Goal: Transaction & Acquisition: Download file/media

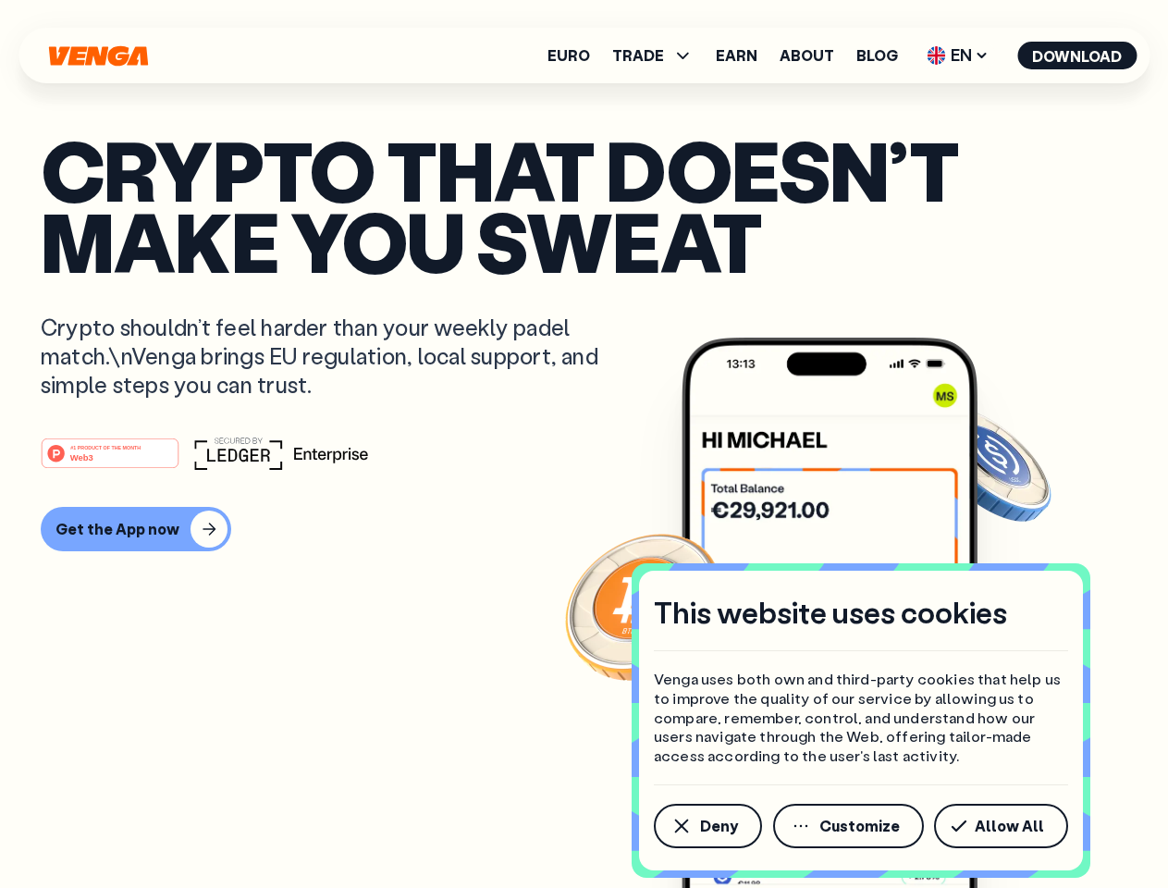
click at [584, 444] on div "#1 PRODUCT OF THE MONTH Web3" at bounding box center [584, 453] width 1087 height 33
click at [707, 826] on span "Deny" at bounding box center [719, 826] width 38 height 15
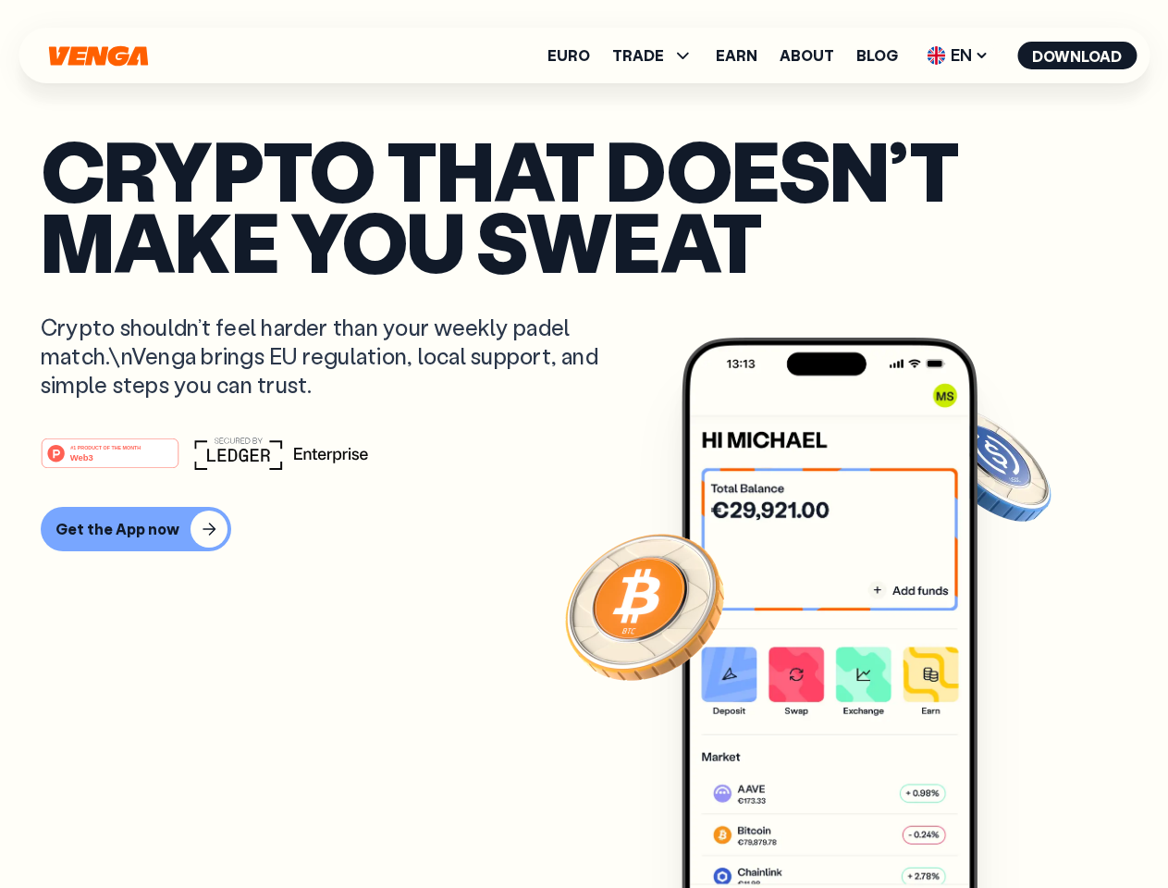
click at [850, 826] on img at bounding box center [830, 648] width 296 height 620
click at [1005, 826] on article "Crypto that doesn’t make you sweat Crypto shouldn’t feel harder than your weekl…" at bounding box center [584, 481] width 1087 height 694
click at [659, 56] on span "TRADE" at bounding box center [638, 55] width 52 height 15
click at [958, 56] on span "EN" at bounding box center [957, 56] width 75 height 30
click at [1078, 56] on button "Download" at bounding box center [1077, 56] width 119 height 28
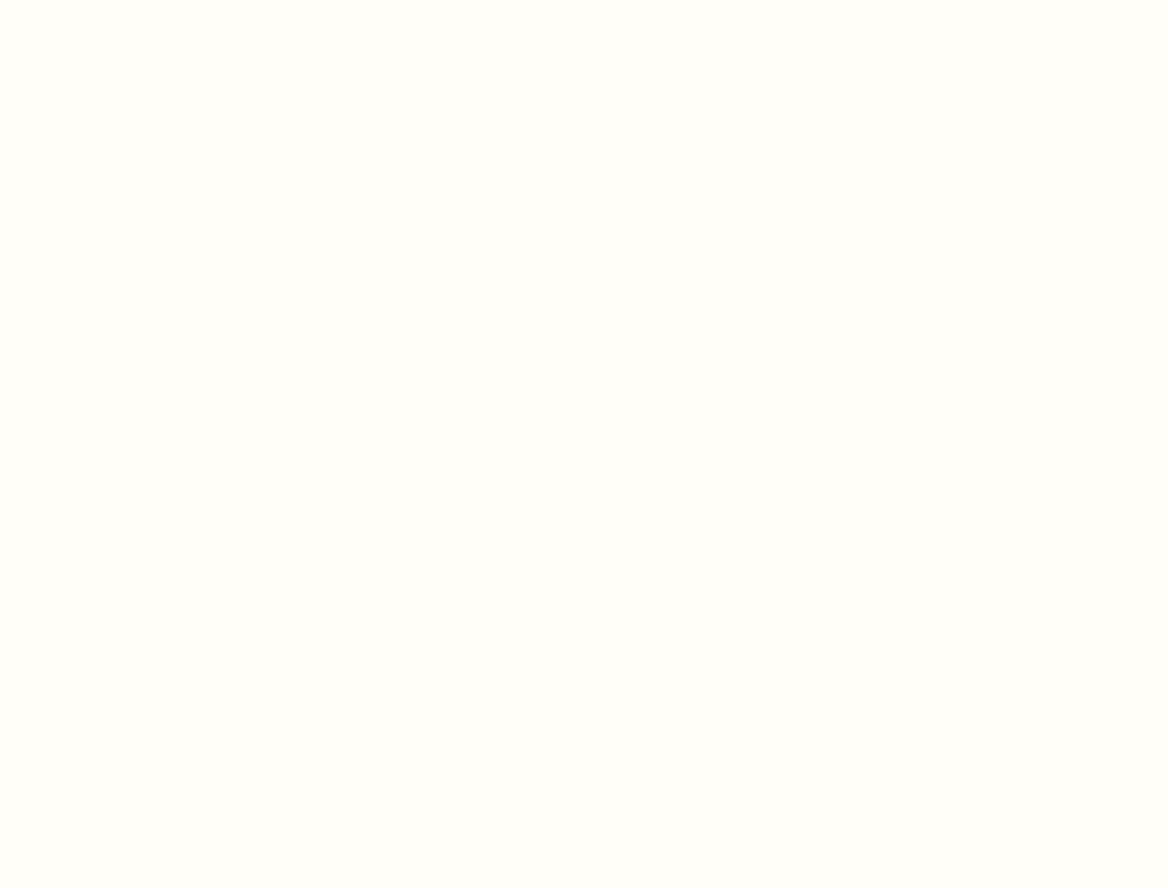
click at [133, 0] on html "This website uses cookies Venga uses both own and third-party cookies that help…" at bounding box center [584, 0] width 1168 height 0
click at [113, 0] on html "This website uses cookies Venga uses both own and third-party cookies that help…" at bounding box center [584, 0] width 1168 height 0
